Goal: Navigation & Orientation: Find specific page/section

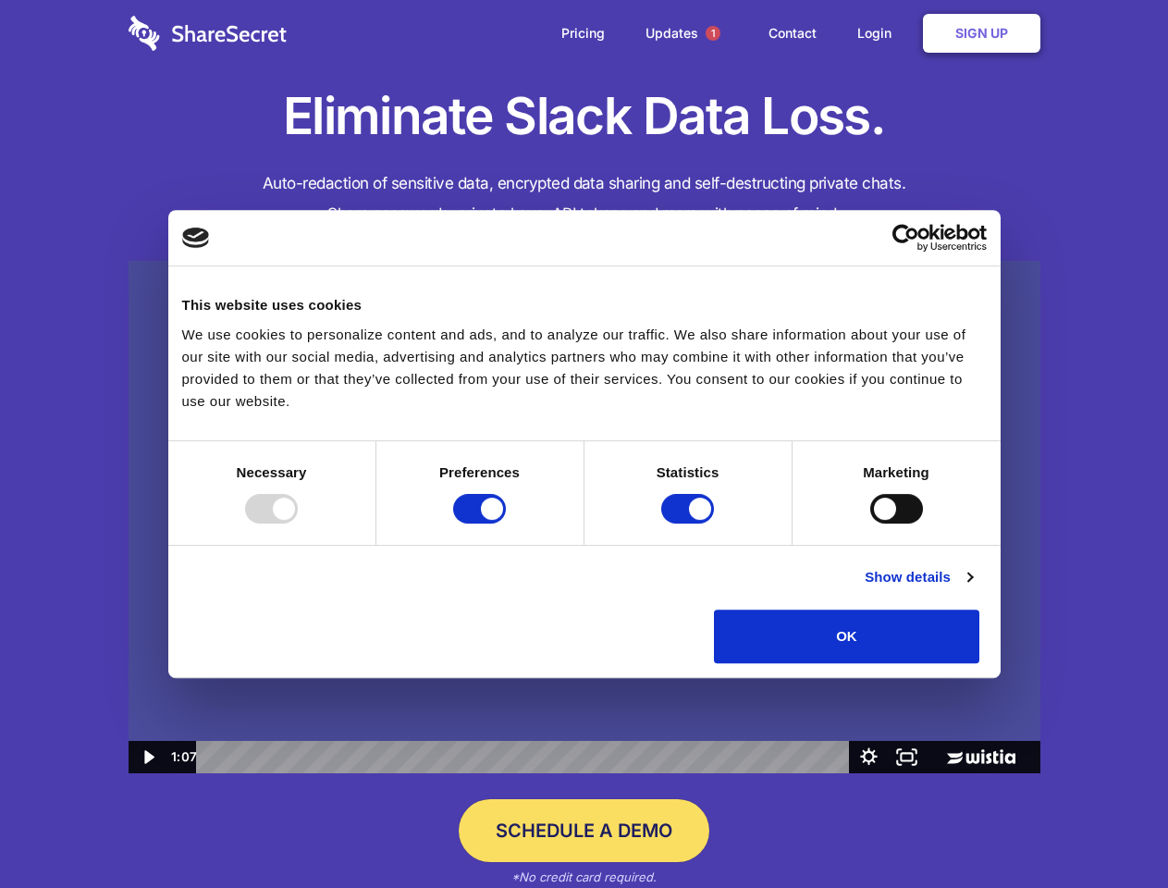
click at [583, 444] on img at bounding box center [585, 517] width 912 height 513
click at [298, 523] on div at bounding box center [271, 509] width 53 height 30
click at [506, 523] on input "Preferences" at bounding box center [479, 509] width 53 height 30
checkbox input "false"
click at [690, 523] on input "Statistics" at bounding box center [687, 509] width 53 height 30
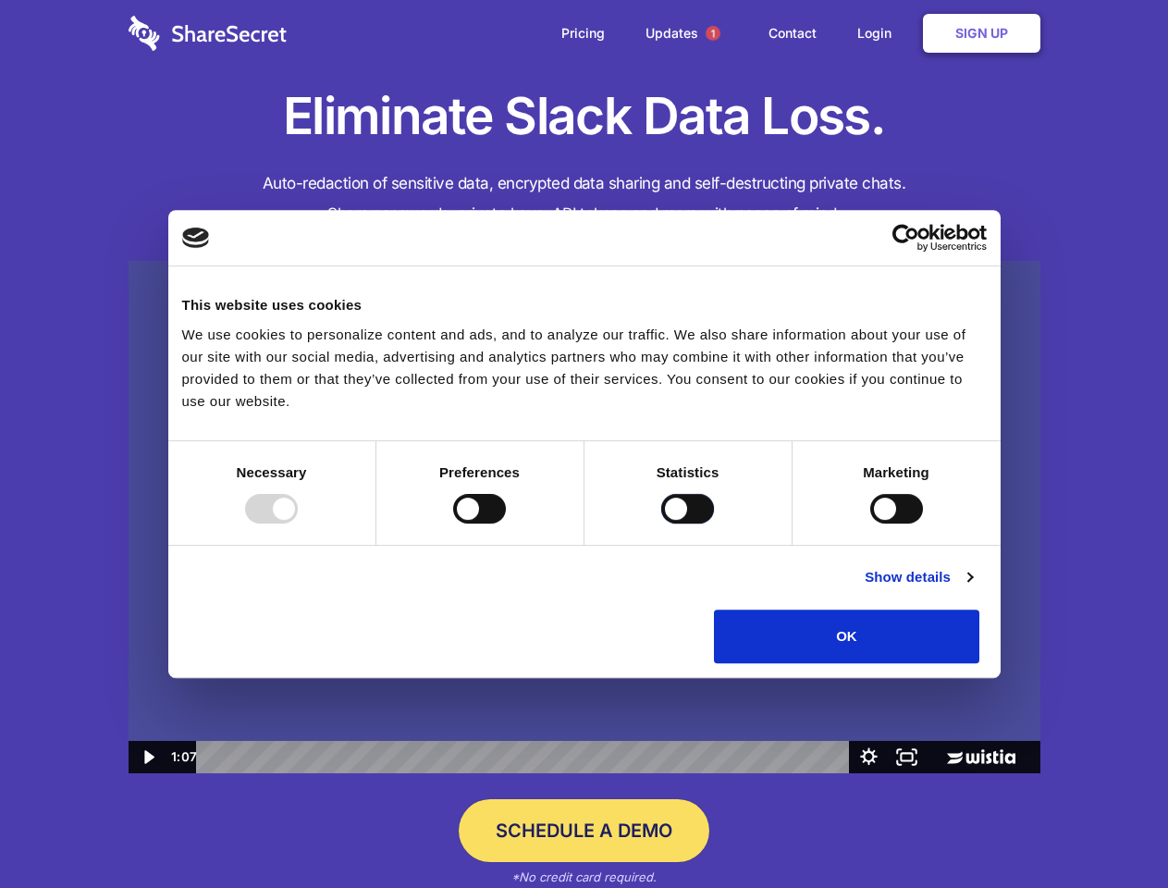
checkbox input "false"
click at [870, 523] on input "Marketing" at bounding box center [896, 509] width 53 height 30
checkbox input "true"
click at [972, 588] on link "Show details" at bounding box center [918, 577] width 107 height 22
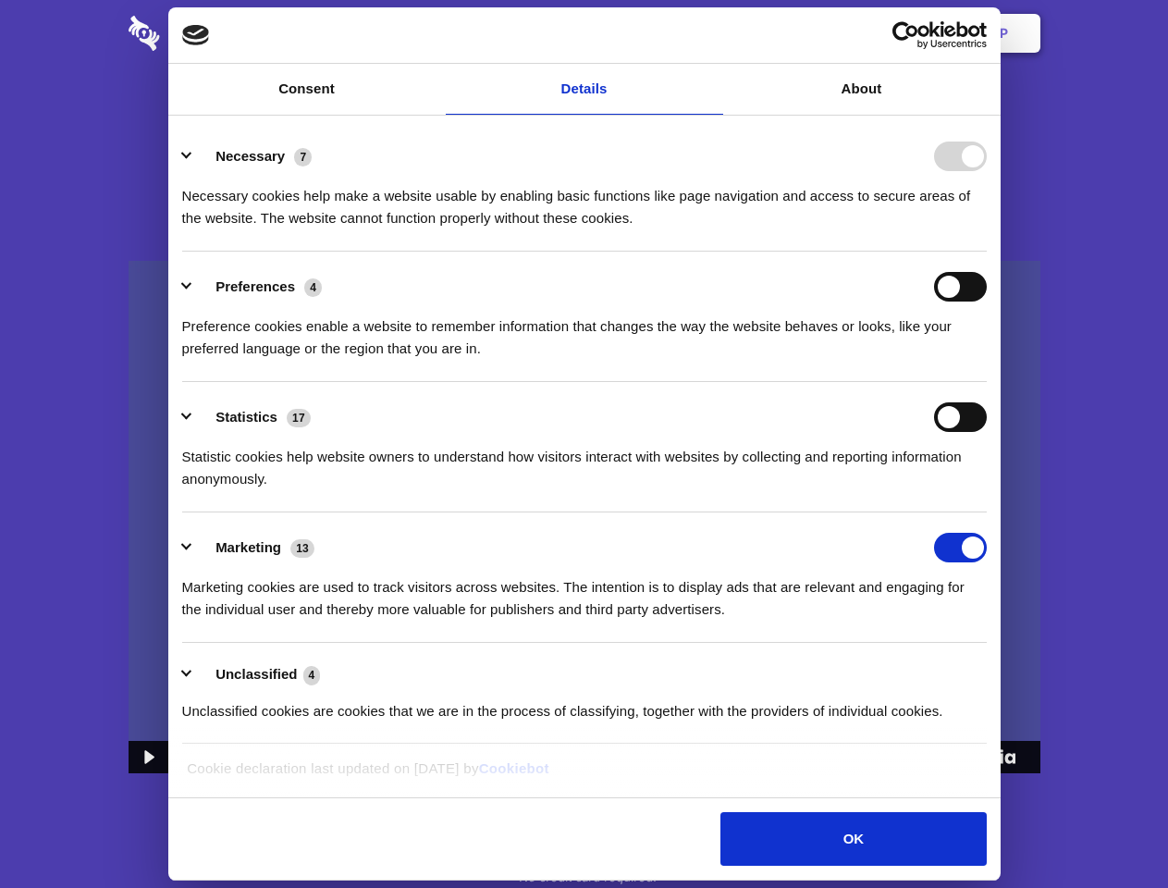
click at [987, 490] on div "Statistic cookies help website owners to understand how visitors interact with …" at bounding box center [584, 461] width 804 height 58
click at [712, 33] on span "1" at bounding box center [713, 33] width 15 height 15
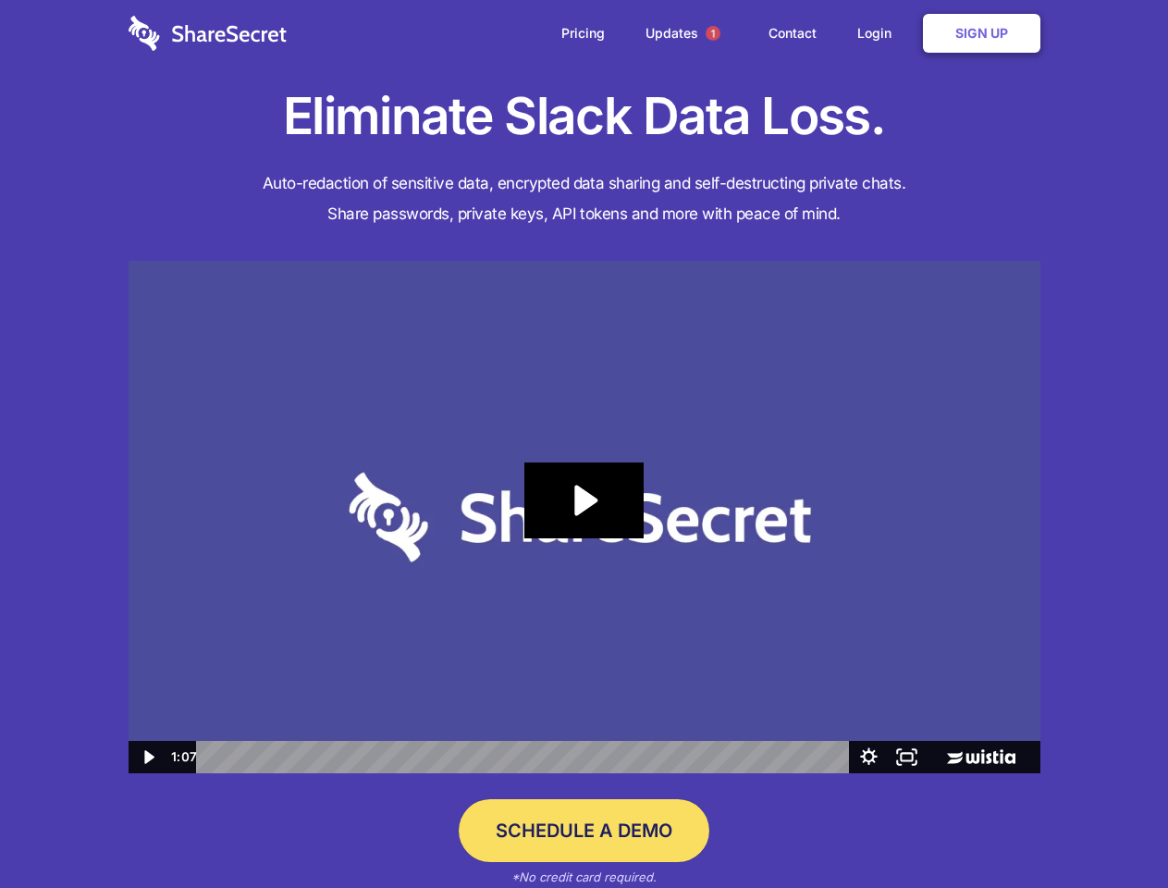
click at [584, 517] on icon "Play Video: Sharesecret Slack Extension" at bounding box center [583, 500] width 118 height 76
